Goal: Task Accomplishment & Management: Complete application form

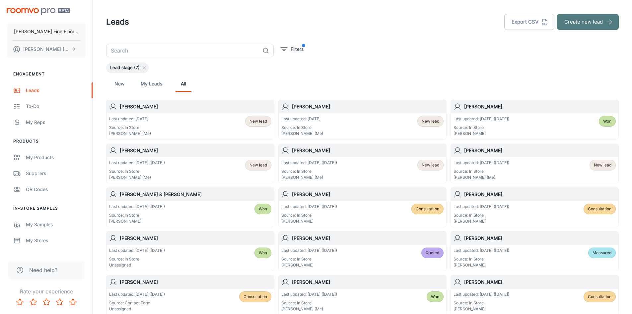
click at [589, 23] on button "Create new lead" at bounding box center [588, 22] width 62 height 16
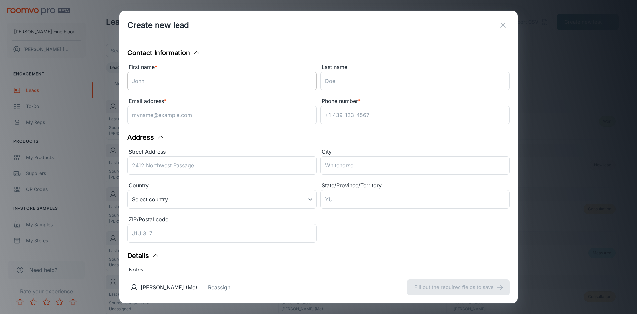
drag, startPoint x: 154, startPoint y: 82, endPoint x: 156, endPoint y: 76, distance: 6.5
click at [156, 79] on input "First name *" at bounding box center [221, 81] width 189 height 19
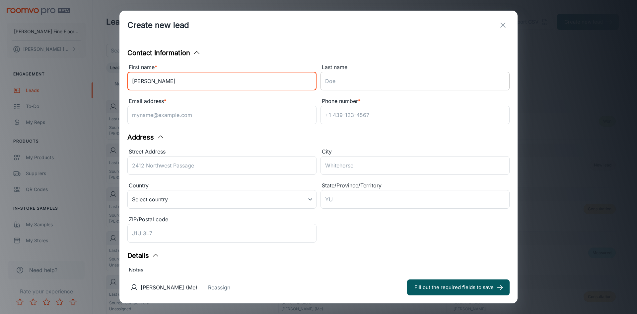
type input "[PERSON_NAME]"
click at [339, 82] on input "Last name" at bounding box center [415, 81] width 189 height 19
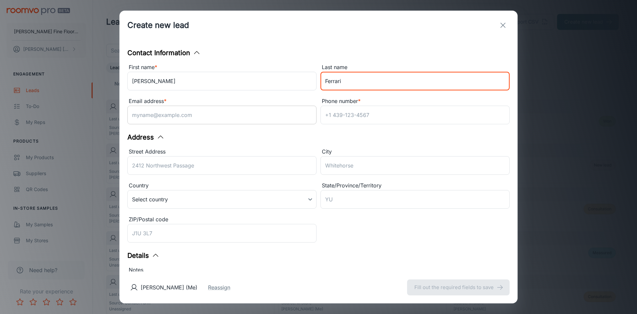
type input "Ferrari"
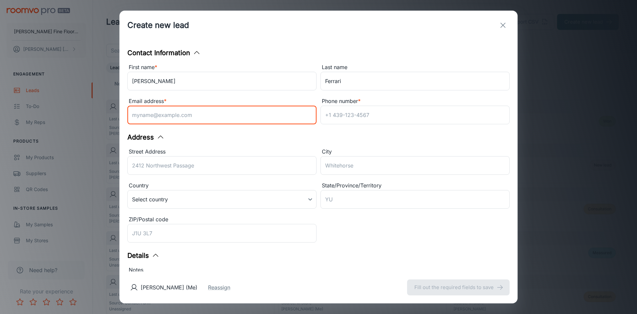
click at [142, 114] on input "Email address *" at bounding box center [221, 115] width 189 height 19
type input "[EMAIL_ADDRESS][DOMAIN_NAME]"
click at [358, 113] on input "Phone number *" at bounding box center [415, 115] width 189 height 19
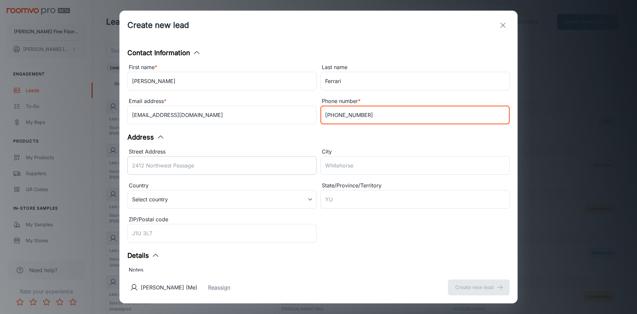
type input "[PHONE_NUMBER]"
click at [168, 163] on div "Street Address ​" at bounding box center [221, 162] width 189 height 30
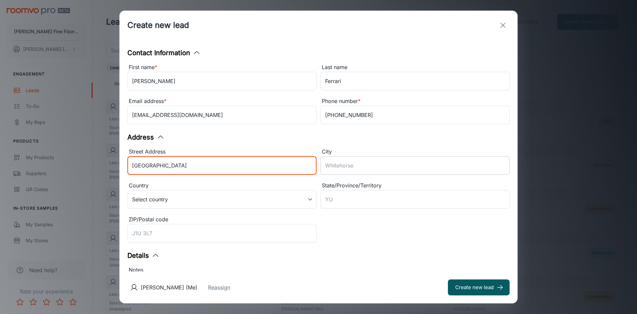
type input "[GEOGRAPHIC_DATA]"
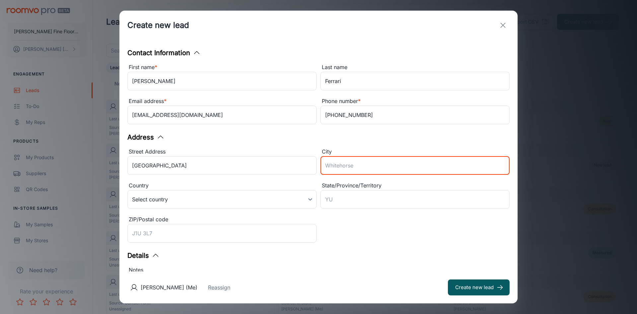
click at [339, 166] on input "City" at bounding box center [415, 165] width 189 height 19
type input "Lincoln"
type input "[US_STATE]"
type input "95648"
click at [181, 197] on body "[PERSON_NAME] Fine Floors, Inc [PERSON_NAME] Engagement Leads To-do My Reps Pro…" at bounding box center [318, 157] width 637 height 314
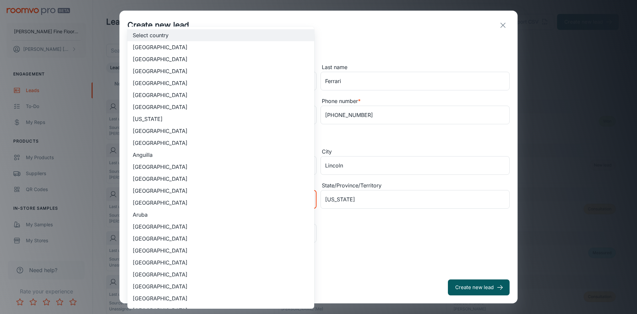
click at [168, 61] on li "[GEOGRAPHIC_DATA]" at bounding box center [220, 59] width 187 height 12
type input "US"
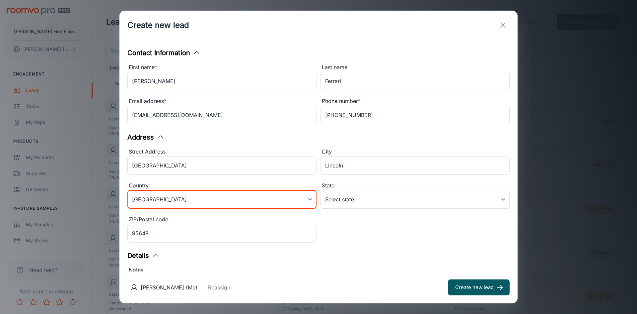
scroll to position [94, 0]
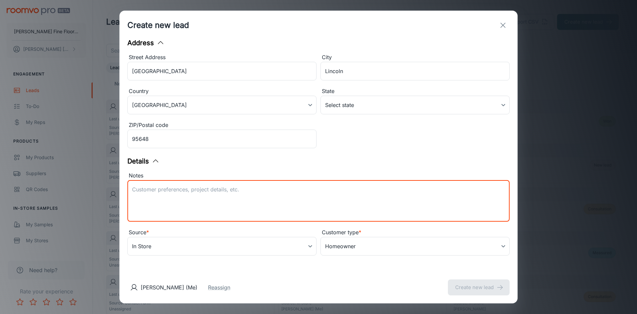
click at [137, 190] on textarea "Notes" at bounding box center [318, 201] width 373 height 31
type textarea "LVP in kitchen and laundry Consultation [DATE] 9:30"
click at [409, 270] on div "Contact Information First name * [PERSON_NAME] ​ Last name Ferrari ​ Email addr…" at bounding box center [319, 155] width 398 height 231
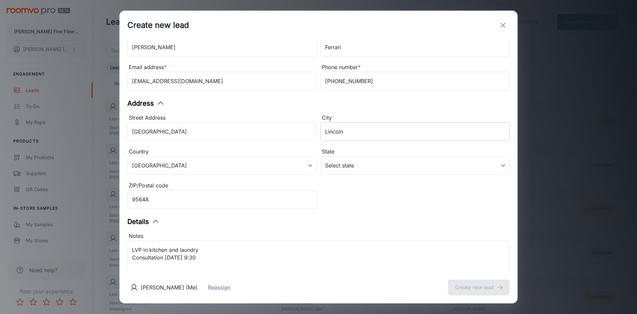
scroll to position [28, 0]
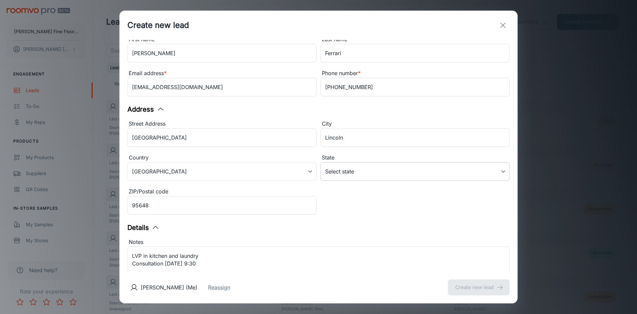
click at [381, 171] on body "[PERSON_NAME] Fine Floors, Inc [PERSON_NAME] Engagement Leads To-do My Reps Pro…" at bounding box center [318, 157] width 637 height 314
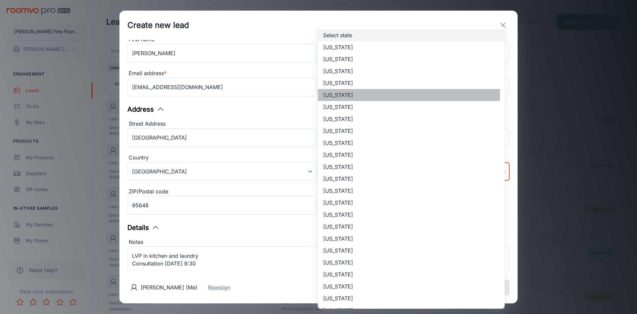
click at [346, 95] on li "[US_STATE]" at bounding box center [411, 95] width 187 height 12
type input "[US_STATE]"
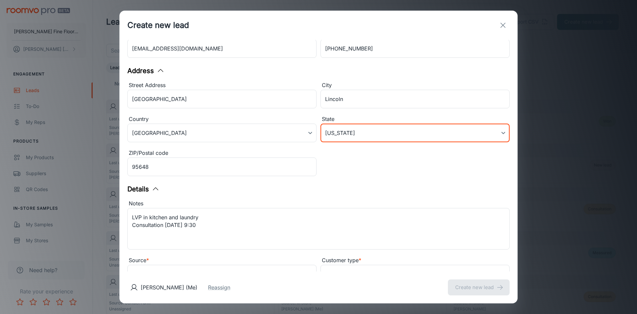
scroll to position [94, 0]
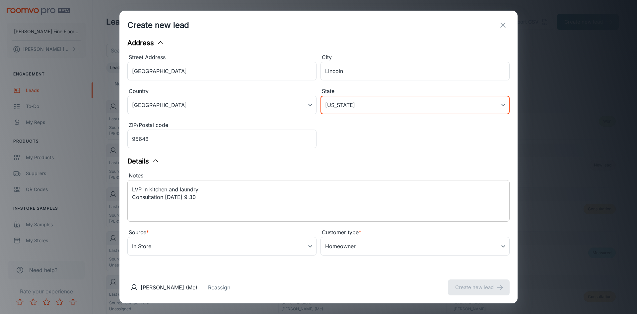
click at [283, 202] on textarea "LVP in kitchen and laundry Consultation [DATE] 9:30" at bounding box center [318, 201] width 373 height 31
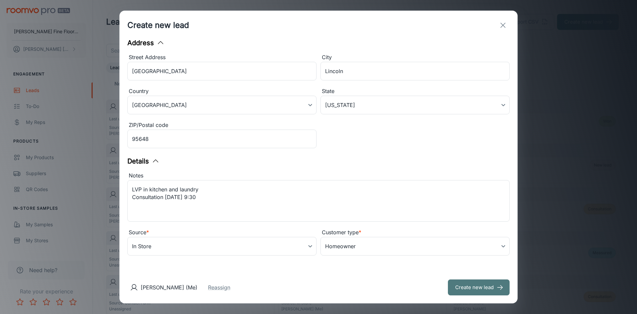
click at [474, 290] on button "Create new lead" at bounding box center [479, 287] width 62 height 16
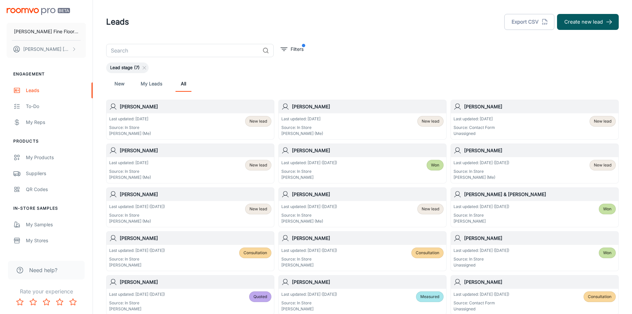
click at [153, 123] on div "Last updated: [DATE] Source: In Store [PERSON_NAME] (Me) New lead" at bounding box center [190, 126] width 162 height 21
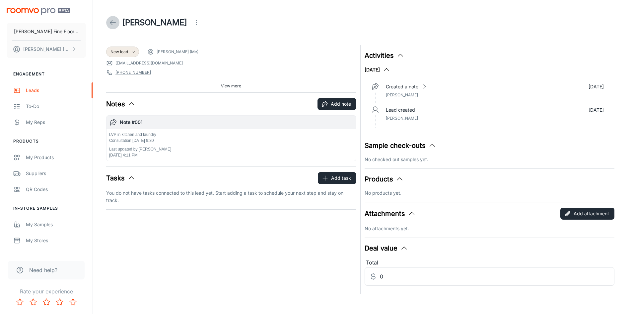
click at [112, 22] on icon at bounding box center [113, 23] width 8 height 8
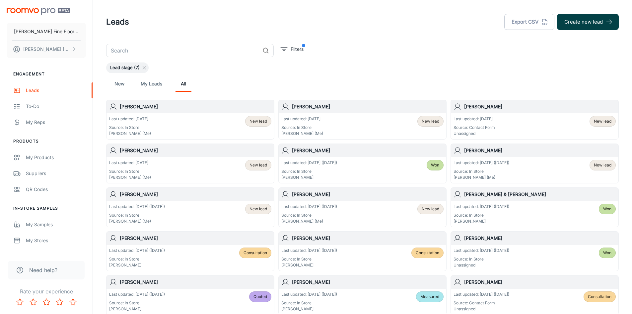
click at [596, 20] on button "Create new lead" at bounding box center [588, 22] width 62 height 16
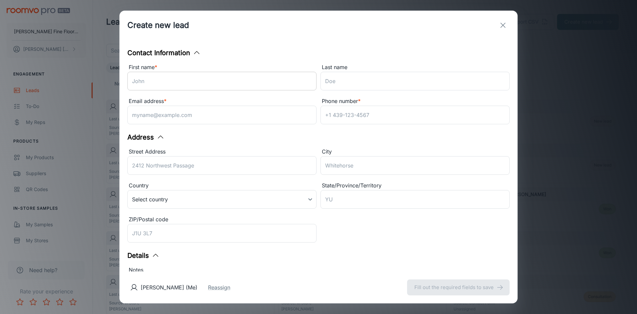
click at [136, 80] on input "First name *" at bounding box center [221, 81] width 189 height 19
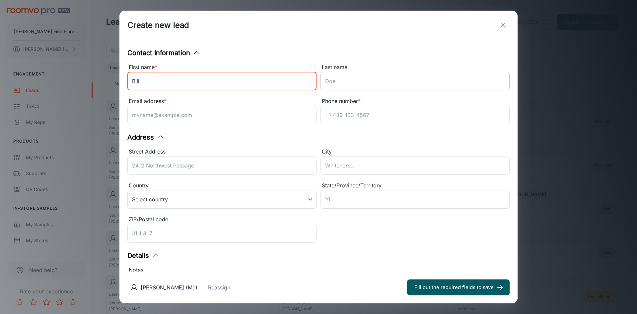
type input "Bill"
drag, startPoint x: 340, startPoint y: 79, endPoint x: 363, endPoint y: 63, distance: 27.8
click at [340, 79] on input "Last name" at bounding box center [415, 81] width 189 height 19
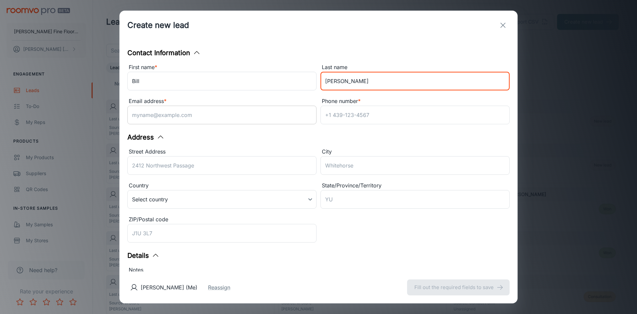
type input "[PERSON_NAME]"
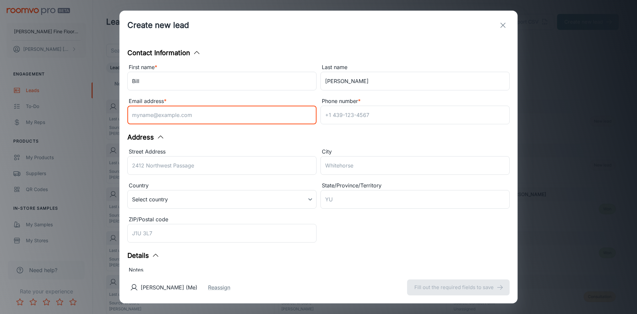
drag, startPoint x: 171, startPoint y: 116, endPoint x: 311, endPoint y: 105, distance: 140.2
click at [171, 116] on input "Email address *" at bounding box center [221, 115] width 189 height 19
type input "[EMAIL_ADDRESS][DOMAIN_NAME]"
click at [339, 114] on input "Phone number *" at bounding box center [415, 115] width 189 height 19
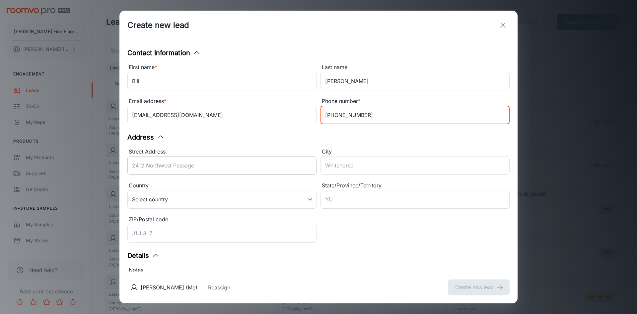
type input "[PHONE_NUMBER]"
click at [141, 163] on div "Street Address ​" at bounding box center [221, 162] width 189 height 30
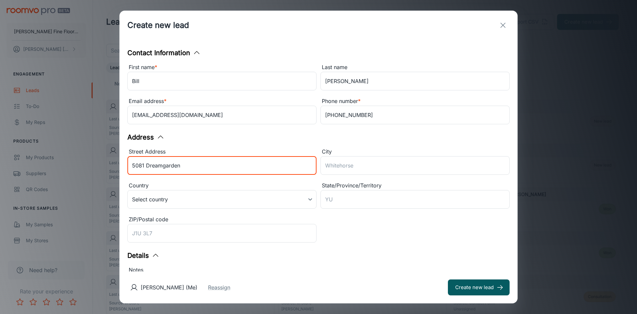
type input "5081 Dreamgarden o"
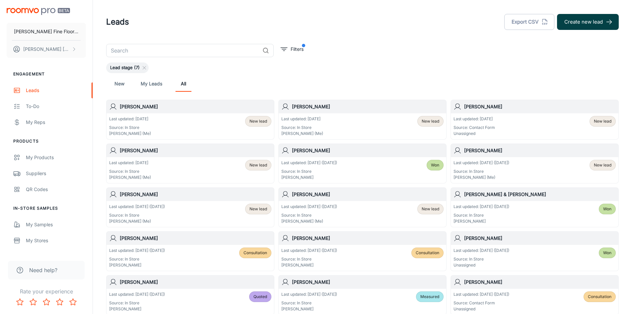
click at [583, 20] on button "Create new lead" at bounding box center [588, 22] width 62 height 16
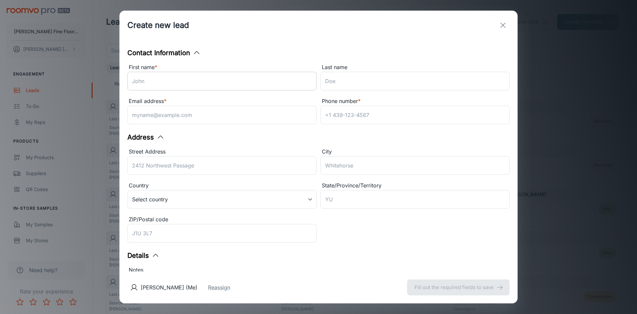
click at [163, 80] on input "First name *" at bounding box center [221, 81] width 189 height 19
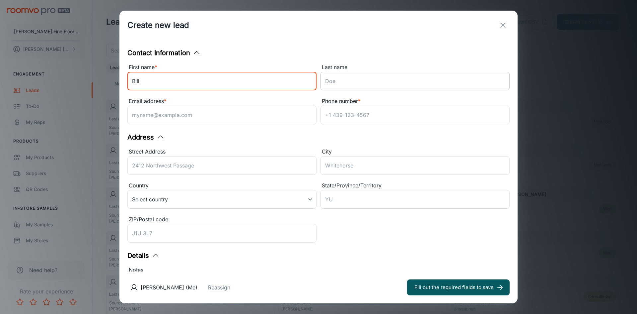
type input "Bill"
click at [330, 83] on input "Last name" at bounding box center [415, 81] width 189 height 19
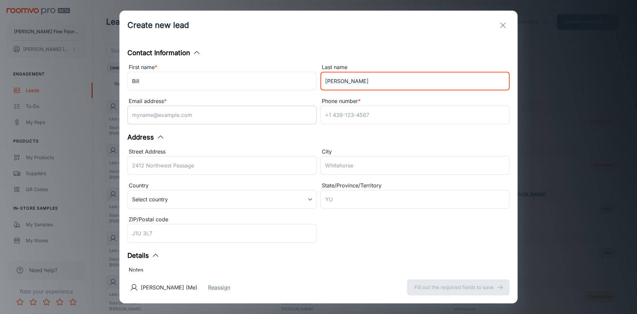
type input "[PERSON_NAME]"
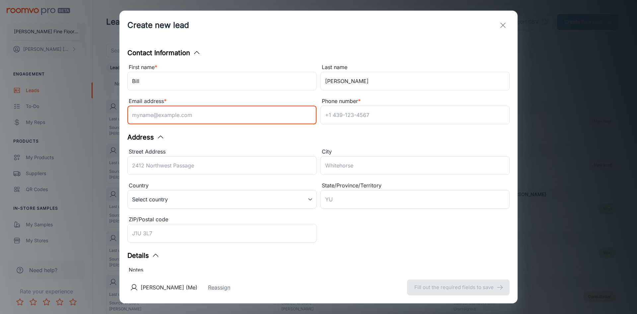
click at [145, 115] on input "Email address *" at bounding box center [221, 115] width 189 height 19
type input "[EMAIL_ADDRESS][DOMAIN_NAME]"
click at [352, 111] on input "Phone number *" at bounding box center [415, 115] width 189 height 19
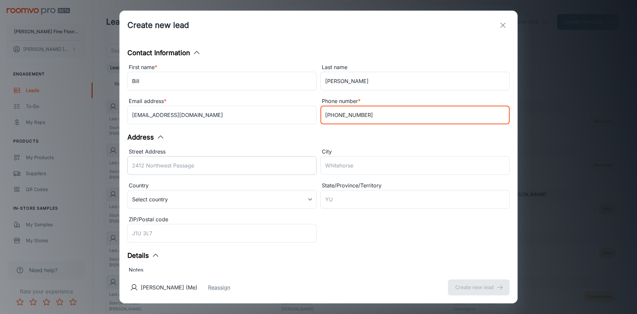
type input "[PHONE_NUMBER]"
click at [134, 166] on input "Street Address" at bounding box center [221, 165] width 189 height 19
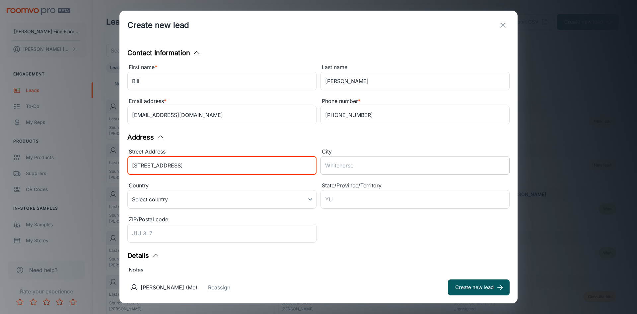
type input "[STREET_ADDRESS]"
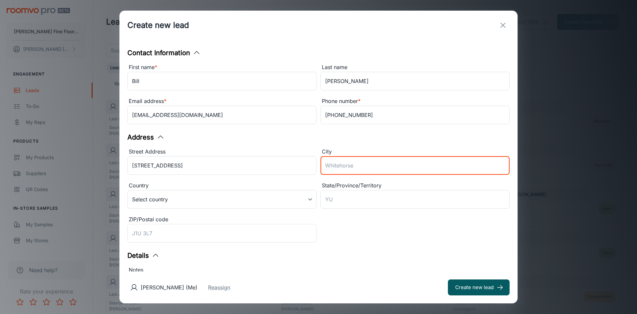
drag, startPoint x: 340, startPoint y: 166, endPoint x: 405, endPoint y: 154, distance: 66.2
click at [340, 166] on input "City" at bounding box center [415, 165] width 189 height 19
type input "[GEOGRAPHIC_DATA]"
click at [294, 198] on body "[PERSON_NAME] Fine Floors, Inc [PERSON_NAME] Engagement Leads To-do My Reps Pro…" at bounding box center [318, 157] width 637 height 314
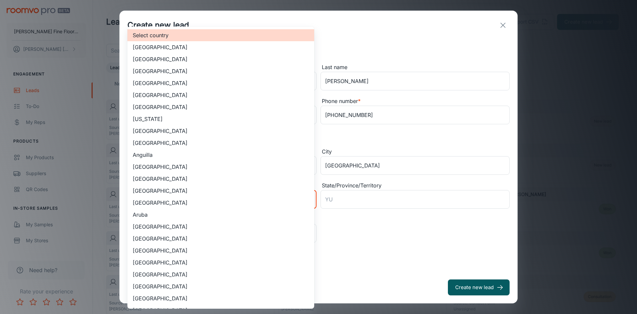
click at [175, 58] on li "[GEOGRAPHIC_DATA]" at bounding box center [220, 59] width 187 height 12
type input "US"
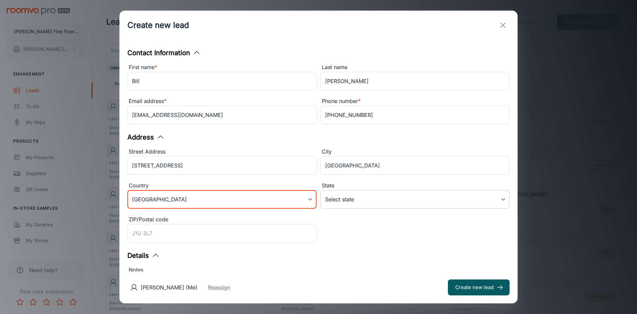
click at [355, 199] on body "[PERSON_NAME] Fine Floors, Inc [PERSON_NAME] Engagement Leads To-do My Reps Pro…" at bounding box center [318, 157] width 637 height 314
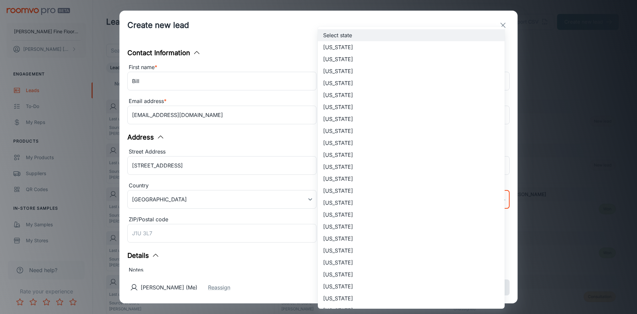
click at [332, 95] on li "[US_STATE]" at bounding box center [411, 95] width 187 height 12
type input "[US_STATE]"
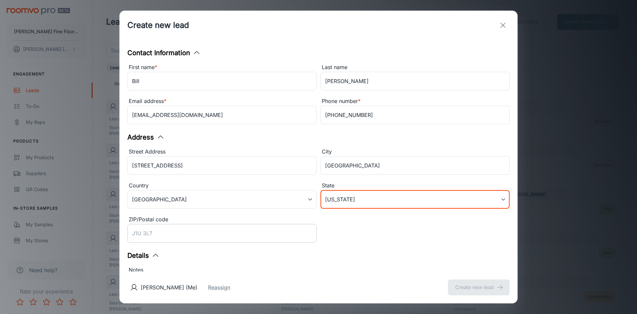
click at [154, 231] on input "ZIP/Postal code" at bounding box center [221, 233] width 189 height 19
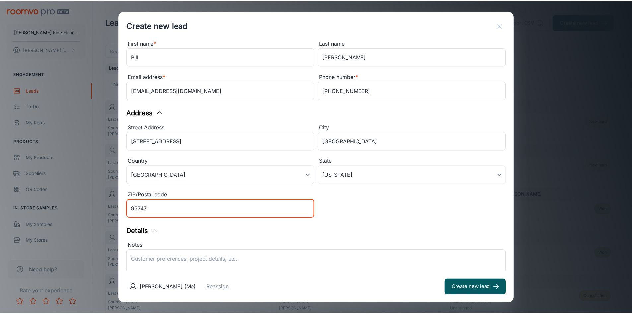
scroll to position [94, 0]
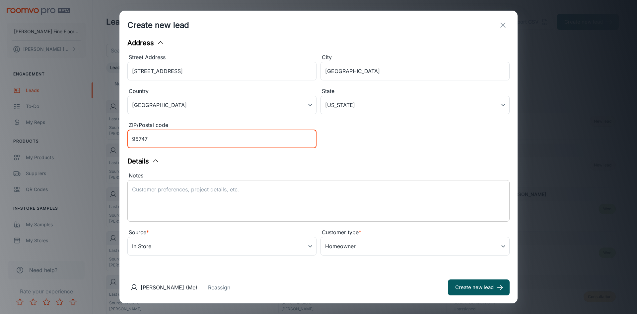
type input "95747"
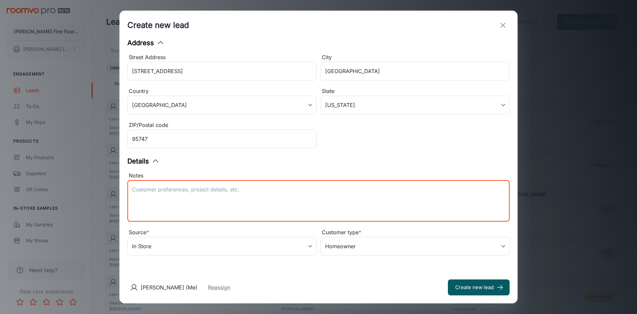
click at [163, 187] on textarea "Notes" at bounding box center [318, 201] width 373 height 31
type textarea "Consultation for 1,550 sq ft home, moms. Either sale or rental [DATE] 10:00"
click at [475, 291] on button "Create new lead" at bounding box center [479, 287] width 62 height 16
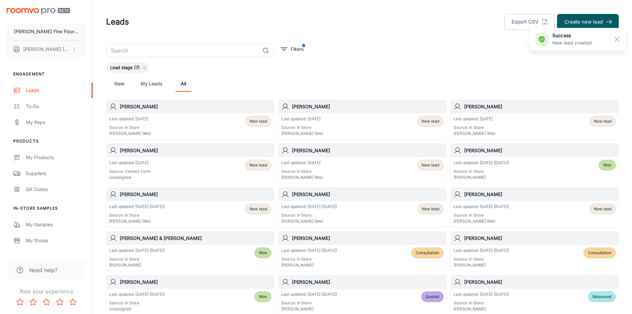
click at [148, 121] on div "Last updated: [DATE] Source: In Store [PERSON_NAME] (Me) New lead" at bounding box center [190, 126] width 162 height 21
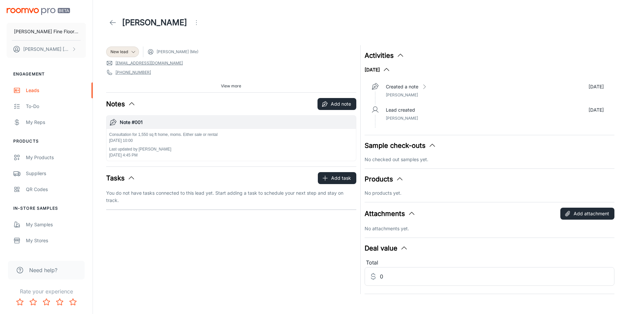
click at [110, 22] on polyline at bounding box center [111, 22] width 2 height 5
